Goal: Transaction & Acquisition: Purchase product/service

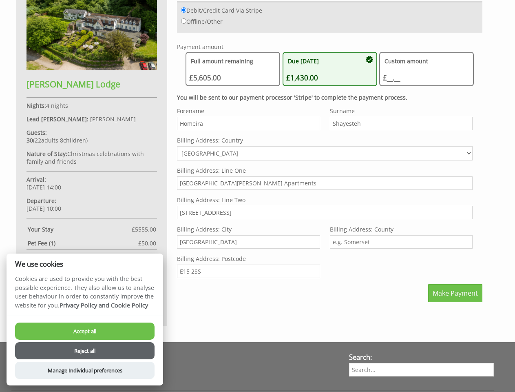
scroll to position [393, 0]
click at [257, 196] on label "Billing Address: Line Two" at bounding box center [325, 200] width 296 height 8
click at [257, 206] on input "[STREET_ADDRESS]" at bounding box center [325, 212] width 296 height 13
click at [184, 10] on input "Debit/Credit Card Via Stripe" at bounding box center [183, 9] width 5 height 5
click at [184, 21] on input "Offline/Other" at bounding box center [183, 20] width 5 height 5
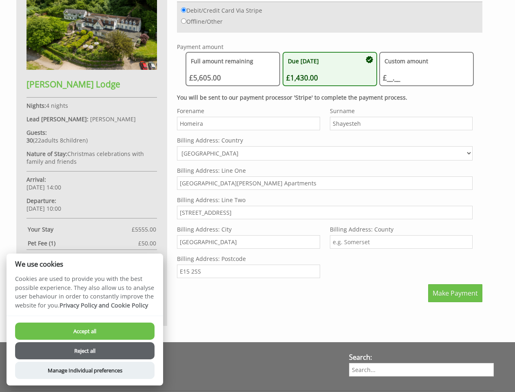
radio input "true"
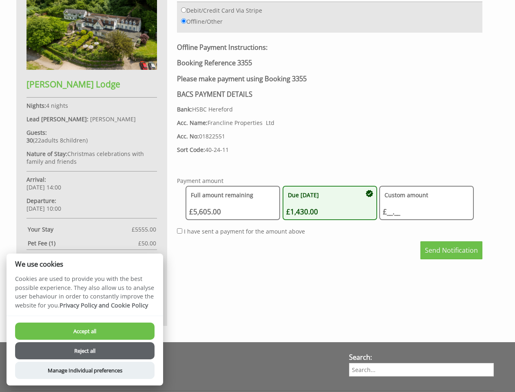
click at [233, 69] on div "Offline Payment Instructions: Booking Reference 3355 Please make payment using …" at bounding box center [329, 105] width 305 height 125
click at [330, 69] on div "Offline Payment Instructions: Booking Reference 3355 Please make payment using …" at bounding box center [329, 105] width 305 height 125
click at [427, 69] on div "Offline Payment Instructions: Booking Reference 3355 Please make payment using …" at bounding box center [329, 105] width 305 height 125
click at [325, 148] on p "Sort Code: 40-24-11" at bounding box center [329, 150] width 305 height 8
click at [455, 293] on div "Your Booking: 3355 This is a provisional booking and will expire if the deposit…" at bounding box center [252, 122] width 482 height 405
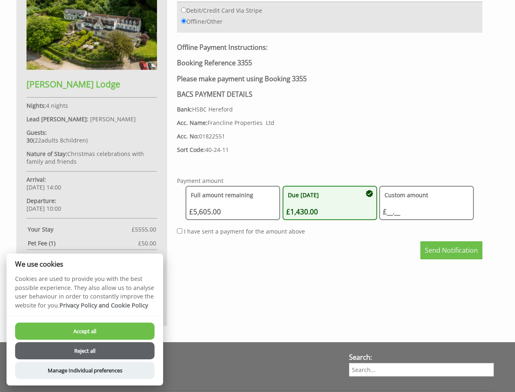
click at [85, 331] on button "Accept all" at bounding box center [84, 330] width 139 height 17
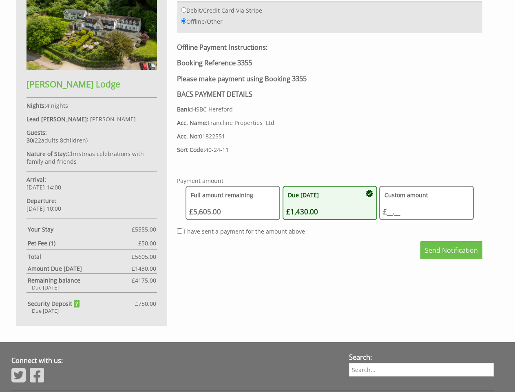
click at [85, 350] on body "Search For a date Our Houses Explore our homes Our Holiday Ideas What's going o…" at bounding box center [257, 85] width 515 height 957
